Goal: Task Accomplishment & Management: Complete application form

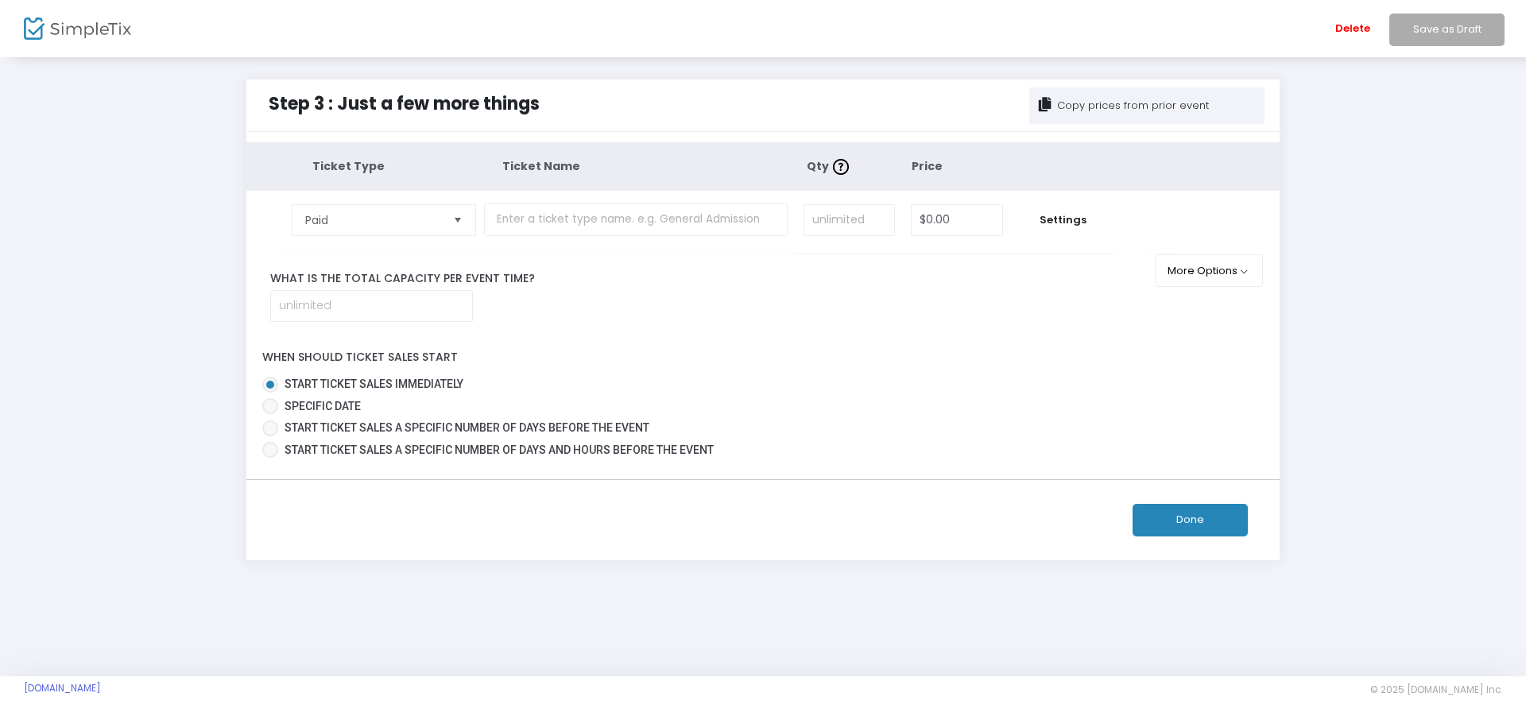
click at [449, 215] on span "Select" at bounding box center [458, 220] width 26 height 26
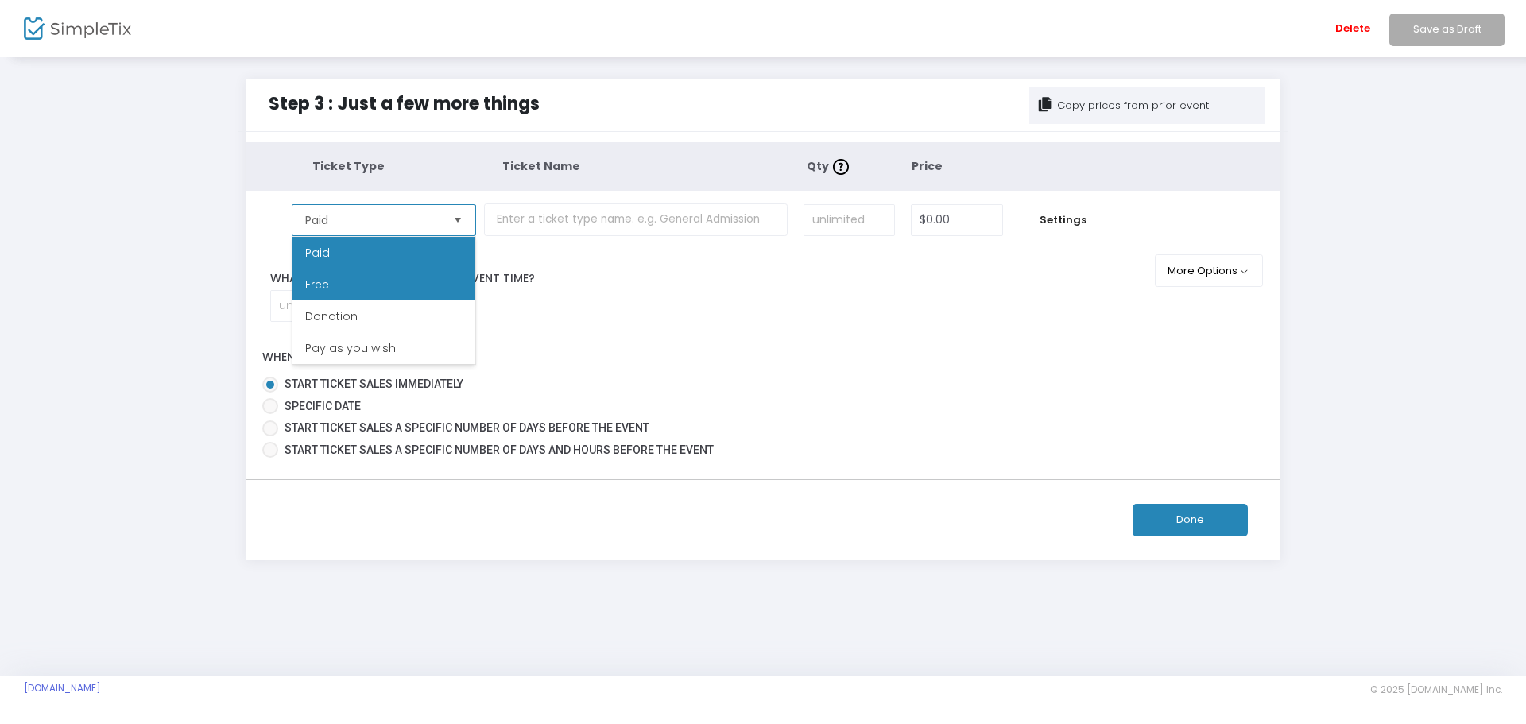
click at [420, 284] on li "Free" at bounding box center [383, 285] width 183 height 32
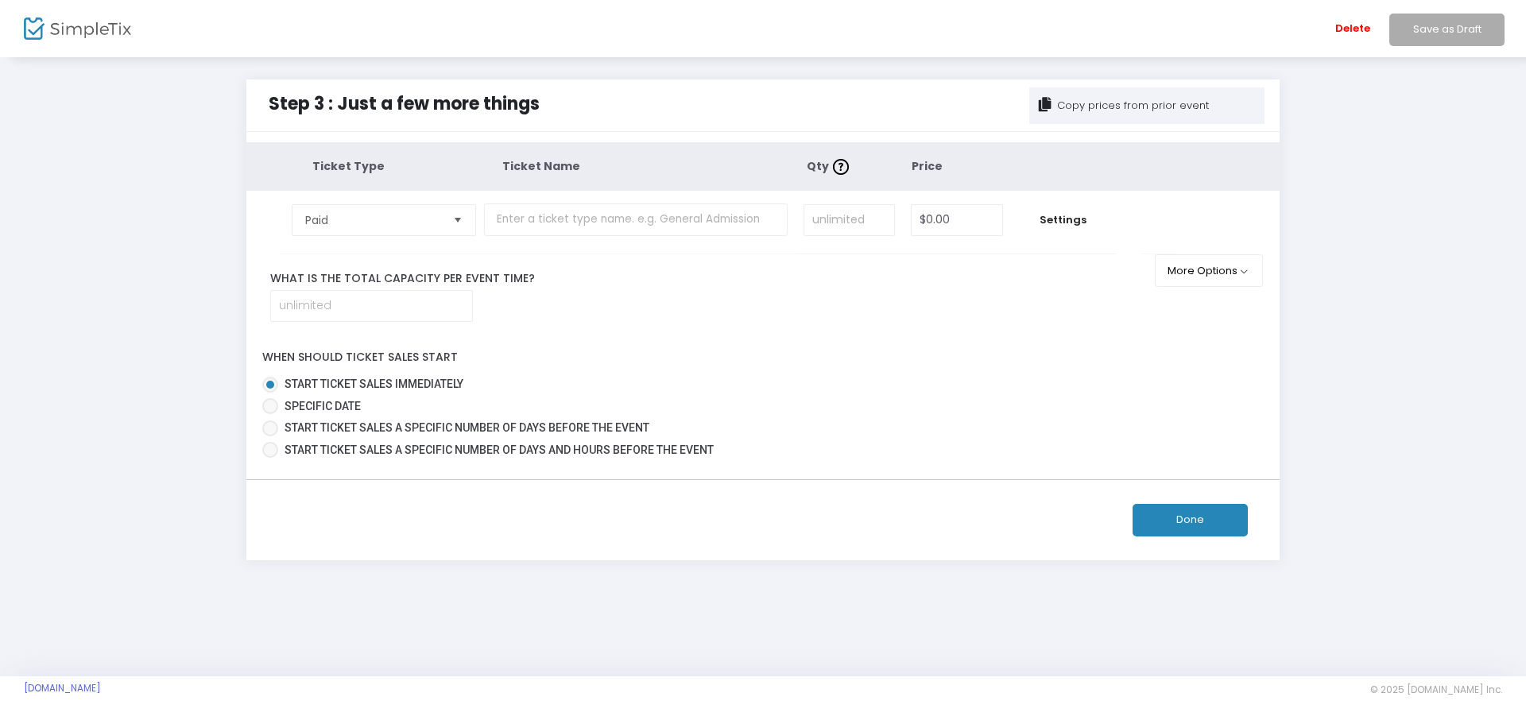
click at [456, 219] on span "Select" at bounding box center [458, 220] width 26 height 26
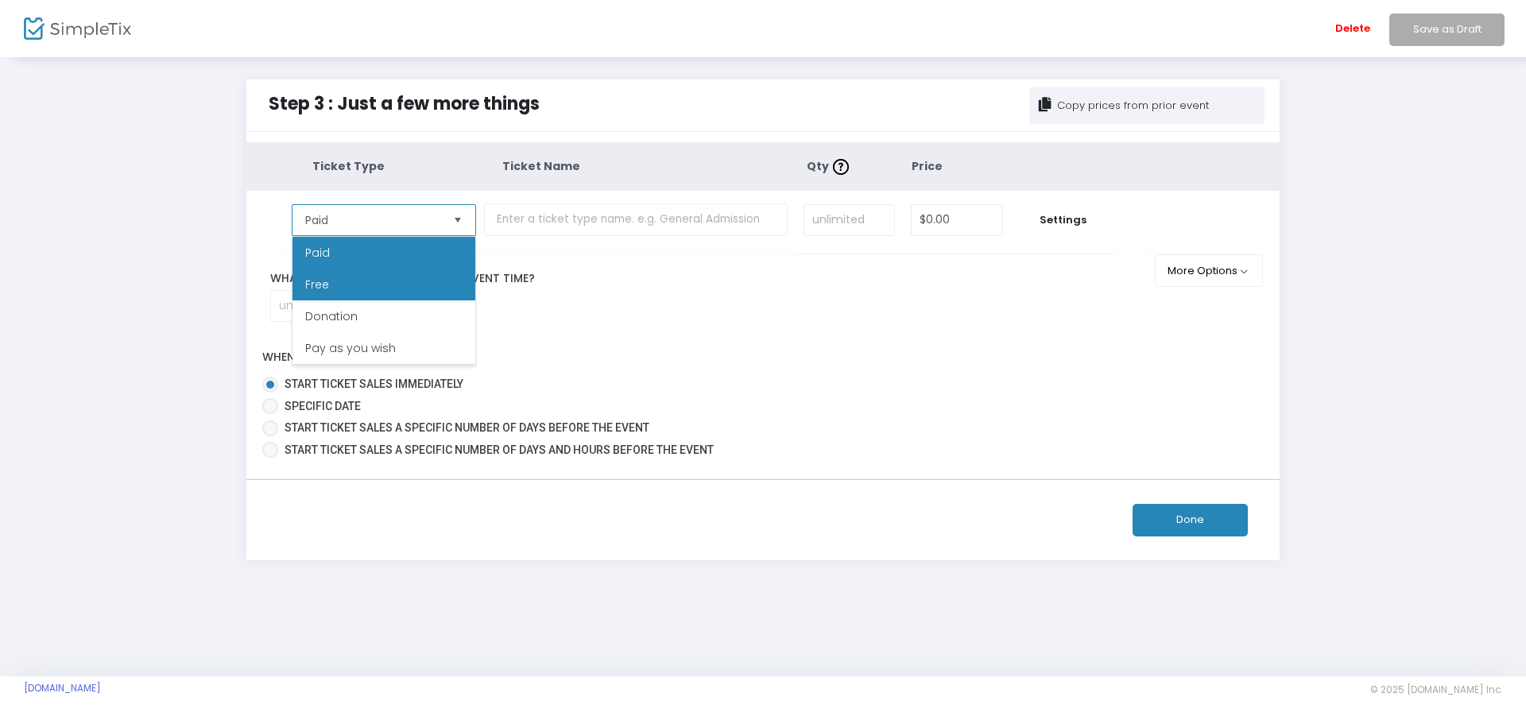
click at [408, 289] on li "Free" at bounding box center [383, 285] width 183 height 32
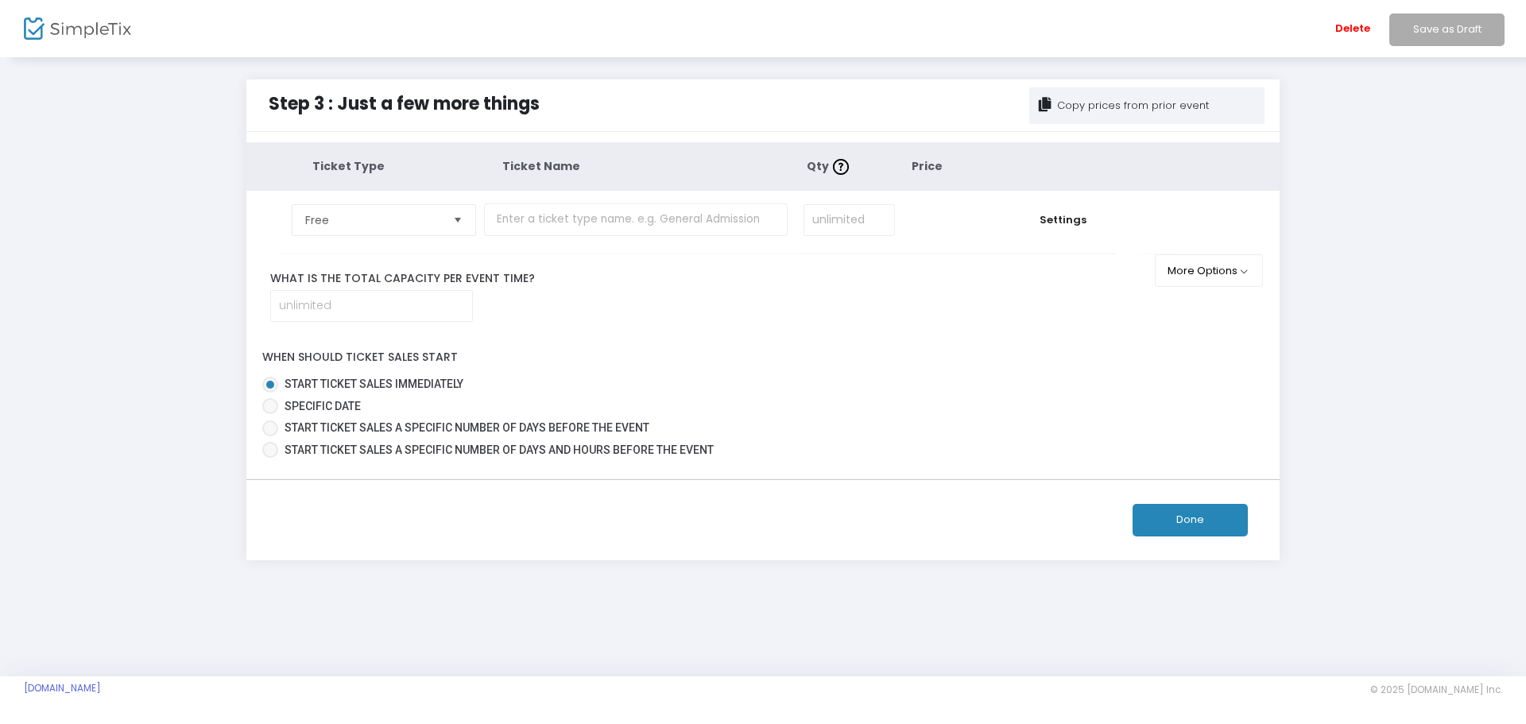
click at [1214, 519] on button "Done" at bounding box center [1189, 520] width 115 height 33
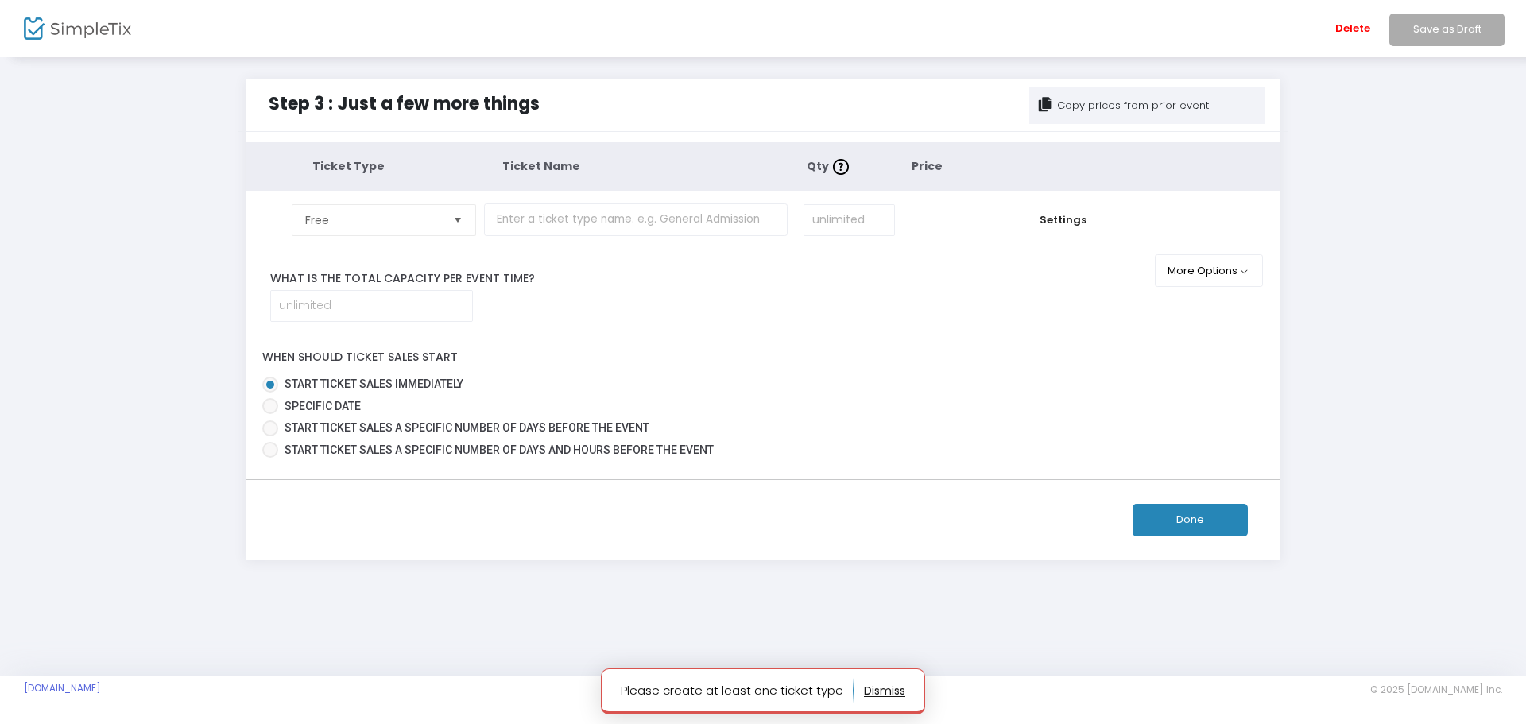
click at [877, 690] on button "button" at bounding box center [884, 690] width 41 height 25
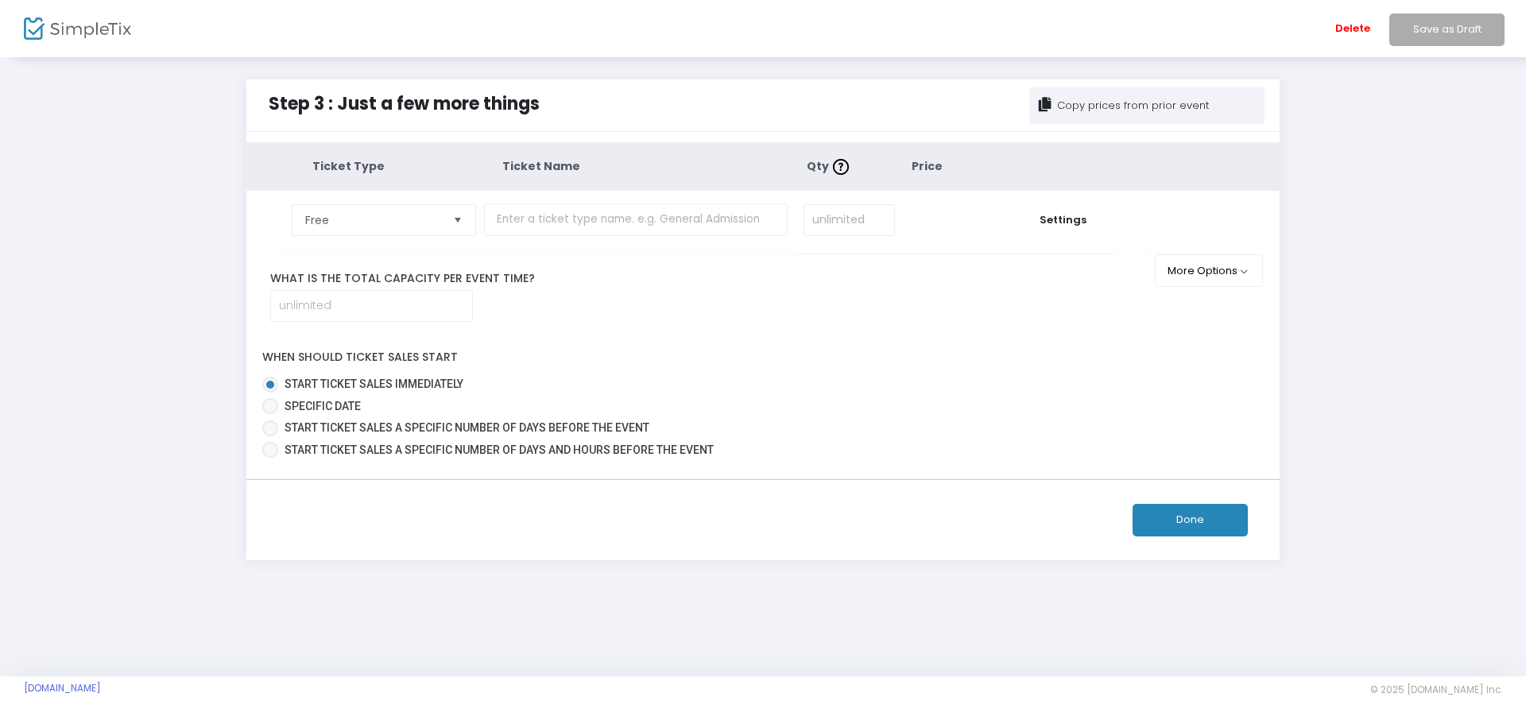
click at [1189, 515] on button "Done" at bounding box center [1189, 520] width 115 height 33
click at [1193, 522] on button "Done" at bounding box center [1189, 520] width 115 height 33
click at [1447, 25] on li "Save as Draft" at bounding box center [1444, 28] width 130 height 57
click at [1439, 29] on li "Save as Draft" at bounding box center [1444, 28] width 130 height 57
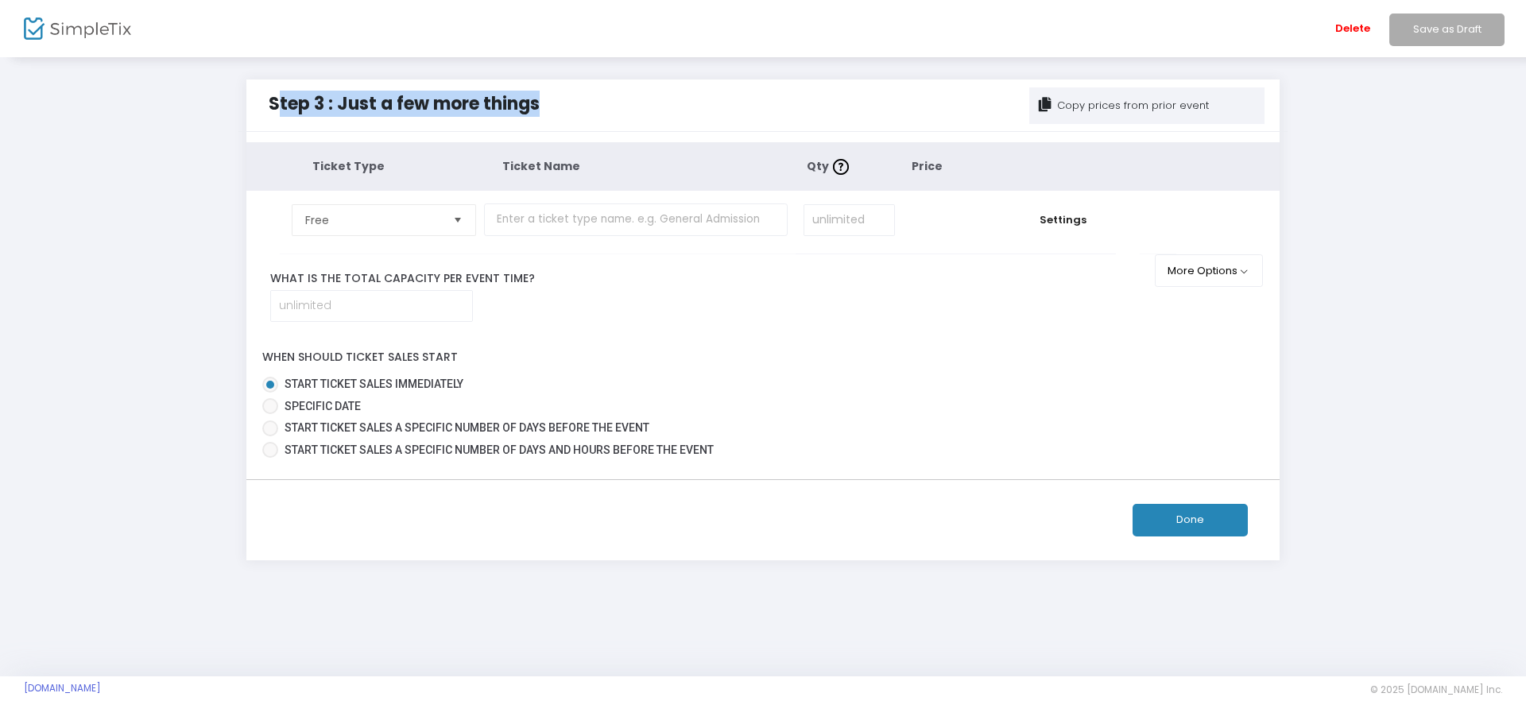
click at [1439, 29] on li "Save as Draft" at bounding box center [1444, 28] width 130 height 57
click at [1383, 327] on div "Step 3 : Just a few more things Copy prices from prior event Ticket Type Ticket…" at bounding box center [763, 319] width 1478 height 481
click at [455, 215] on span "Select" at bounding box center [458, 220] width 26 height 26
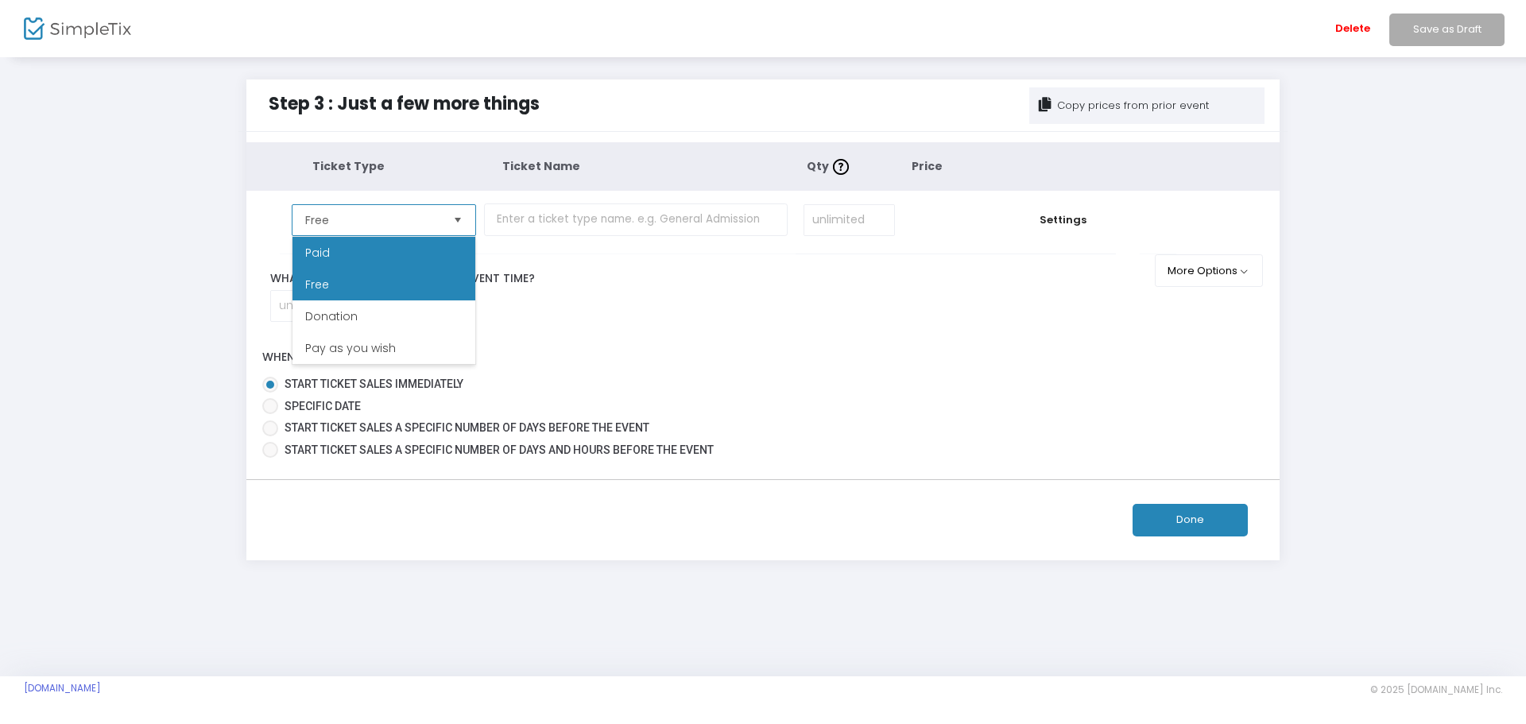
click at [431, 254] on li "Paid" at bounding box center [383, 253] width 183 height 32
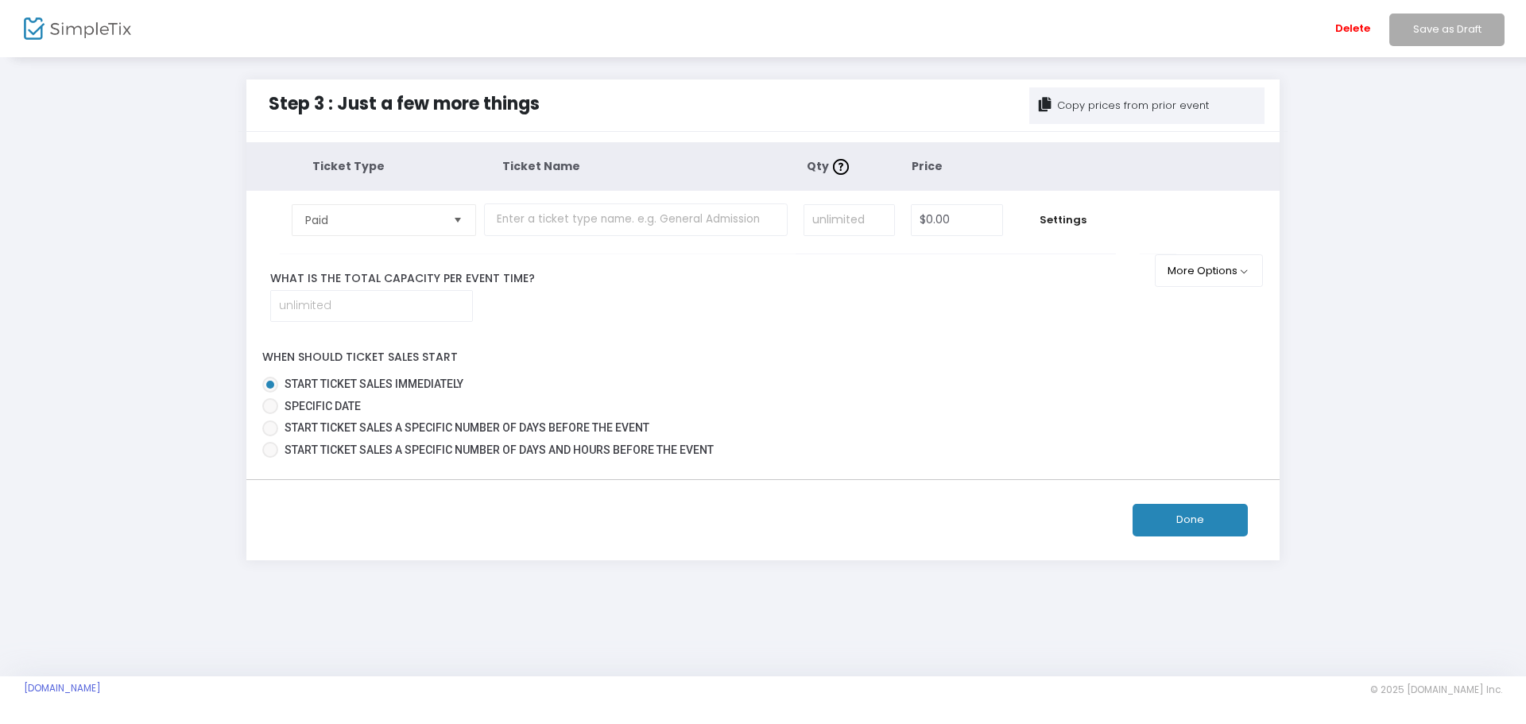
drag, startPoint x: 1190, startPoint y: 517, endPoint x: 1321, endPoint y: 523, distance: 131.2
click at [1193, 517] on button "Done" at bounding box center [1189, 520] width 115 height 33
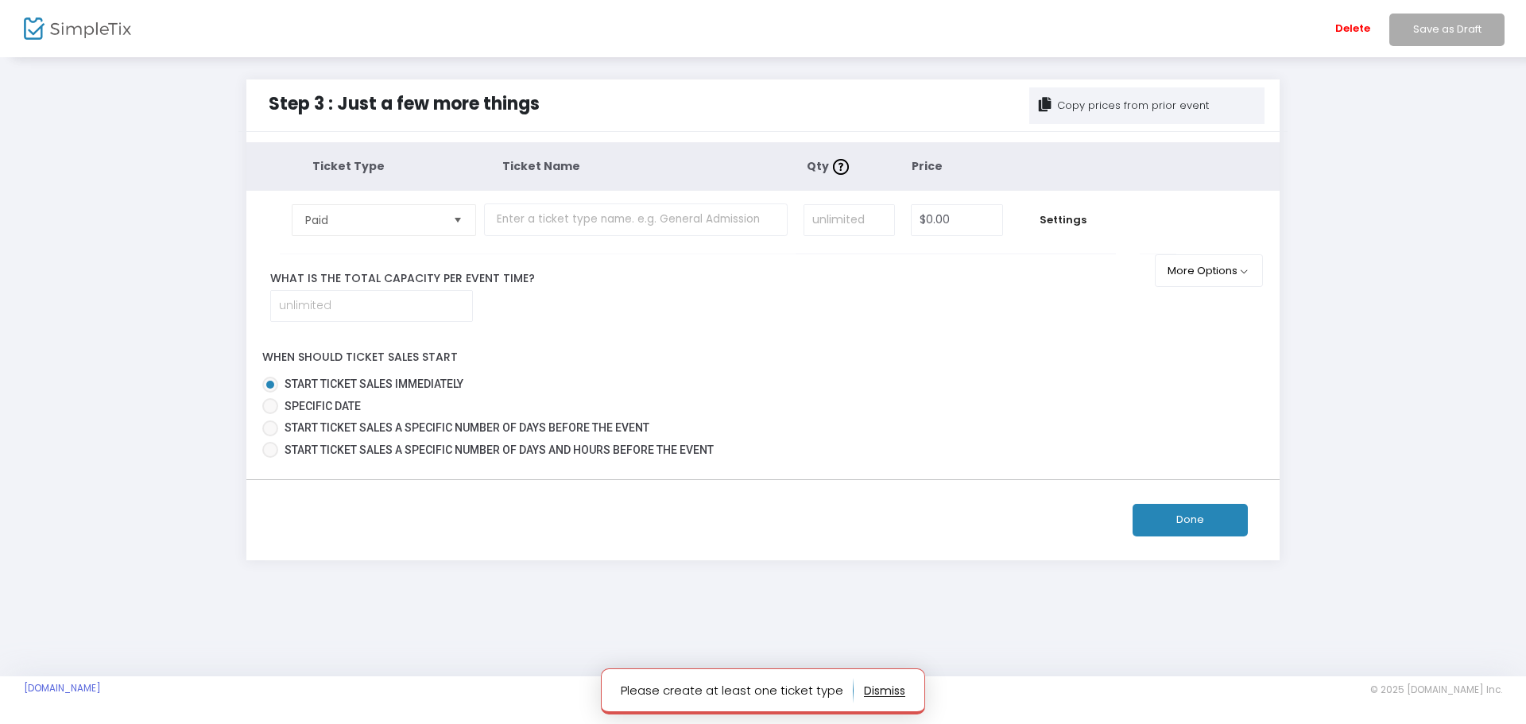
click at [880, 691] on button "button" at bounding box center [884, 690] width 41 height 25
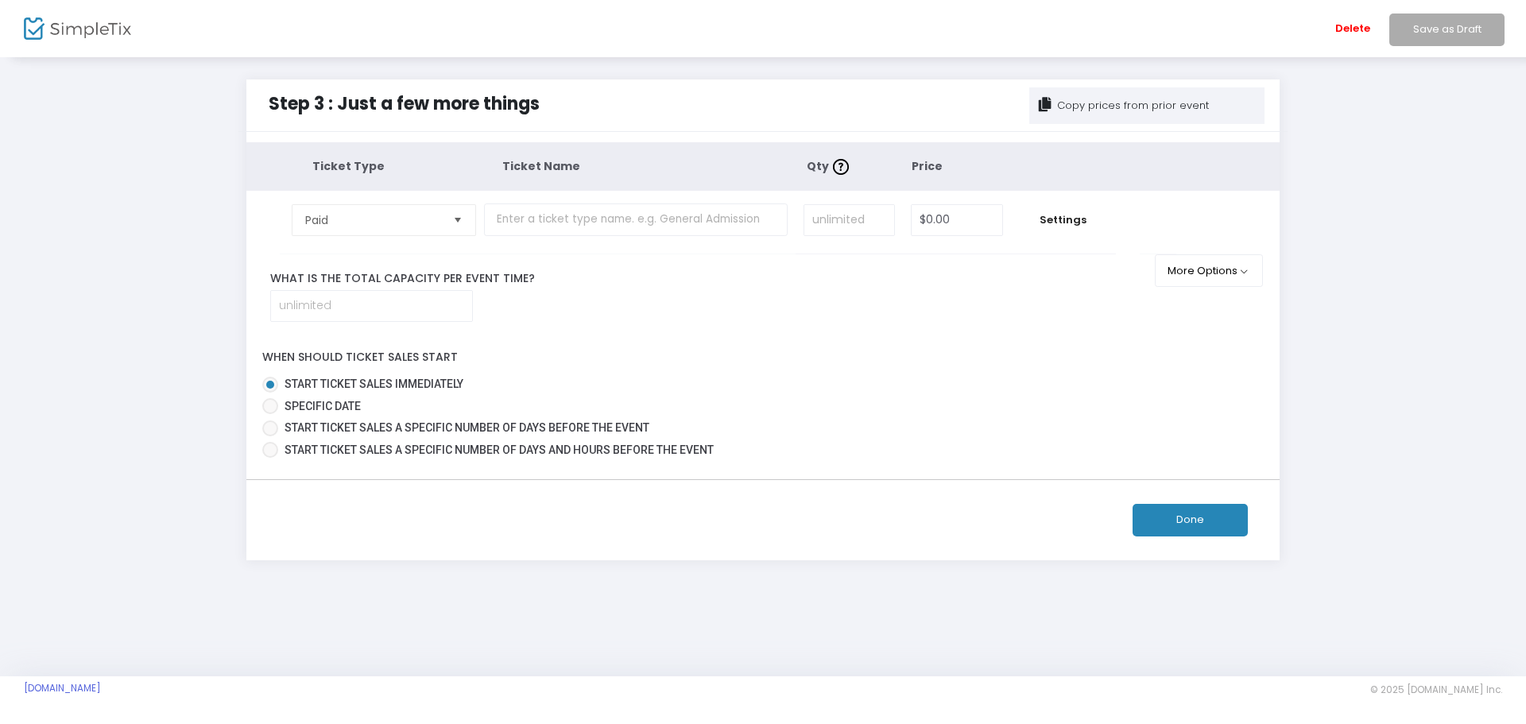
click at [342, 162] on span "Ticket Type" at bounding box center [348, 166] width 72 height 16
click at [1192, 518] on button "Done" at bounding box center [1189, 520] width 115 height 33
click at [81, 26] on img at bounding box center [77, 28] width 107 height 23
